Goal: Task Accomplishment & Management: Manage account settings

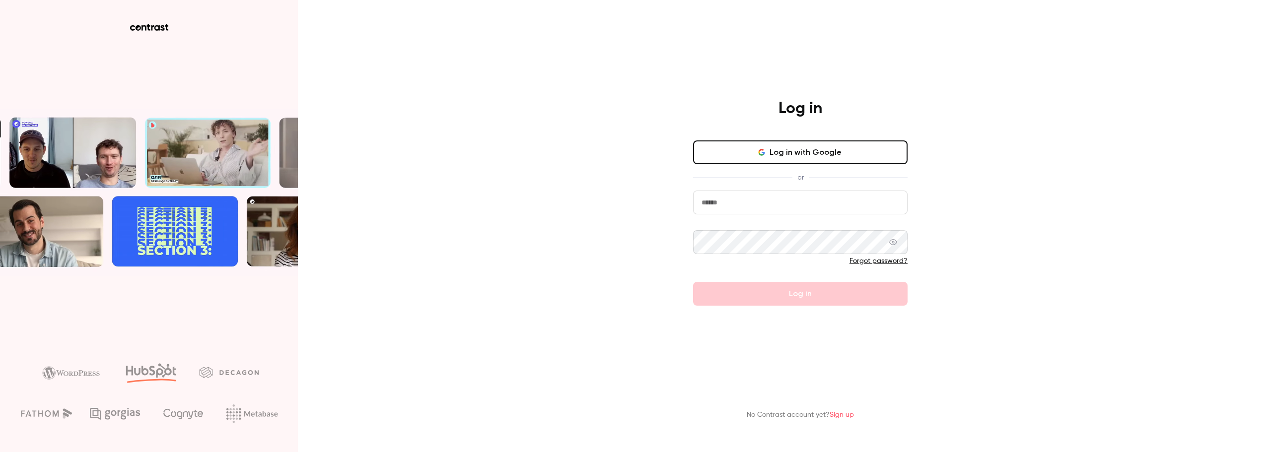
click at [860, 153] on button "Log in with Google" at bounding box center [800, 153] width 215 height 24
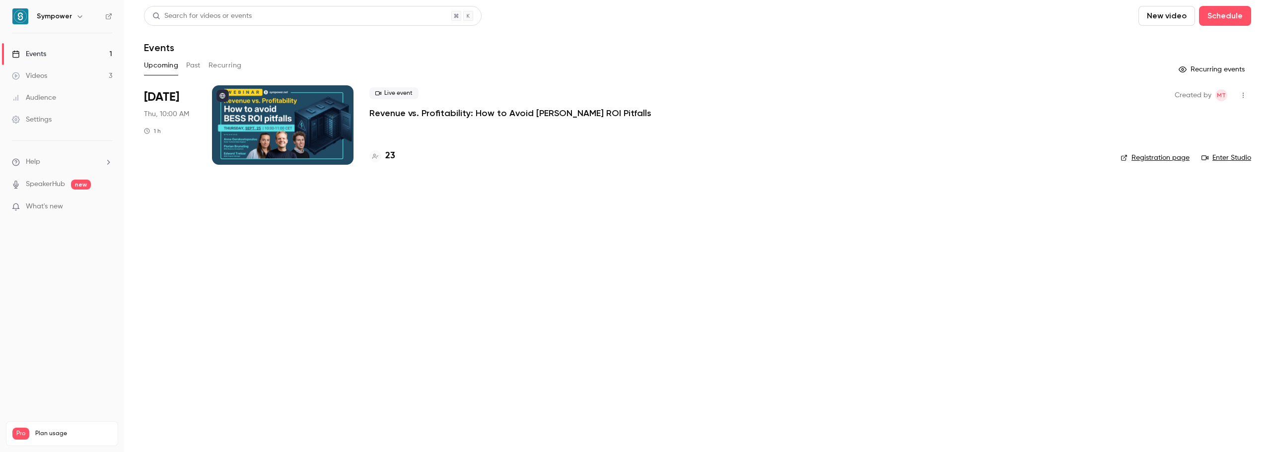
click at [505, 113] on p "Revenue vs. Profitability: How to Avoid [PERSON_NAME] ROI Pitfalls" at bounding box center [510, 113] width 282 height 12
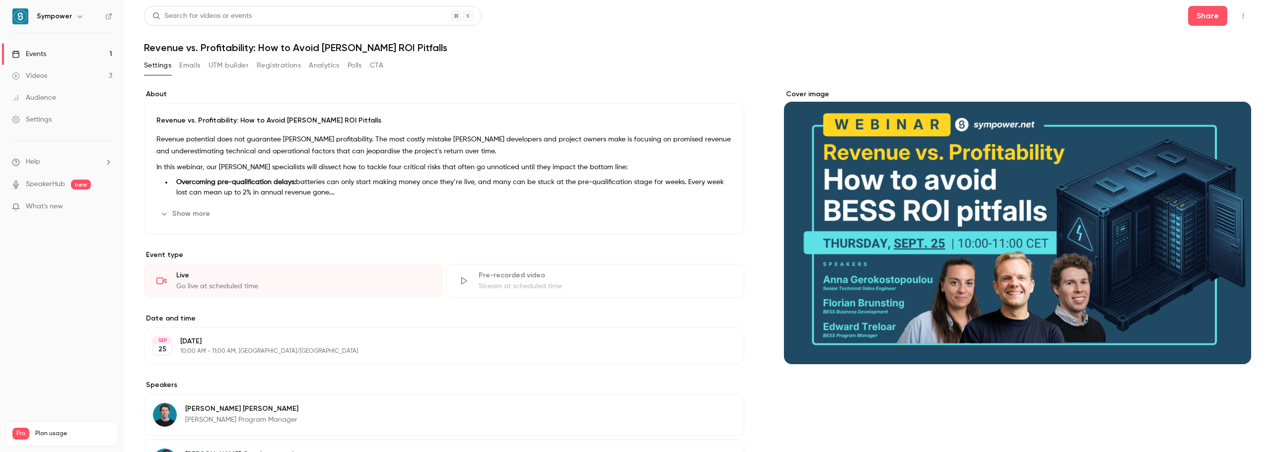
click at [283, 68] on button "Registrations" at bounding box center [279, 66] width 44 height 16
